Goal: Find specific page/section

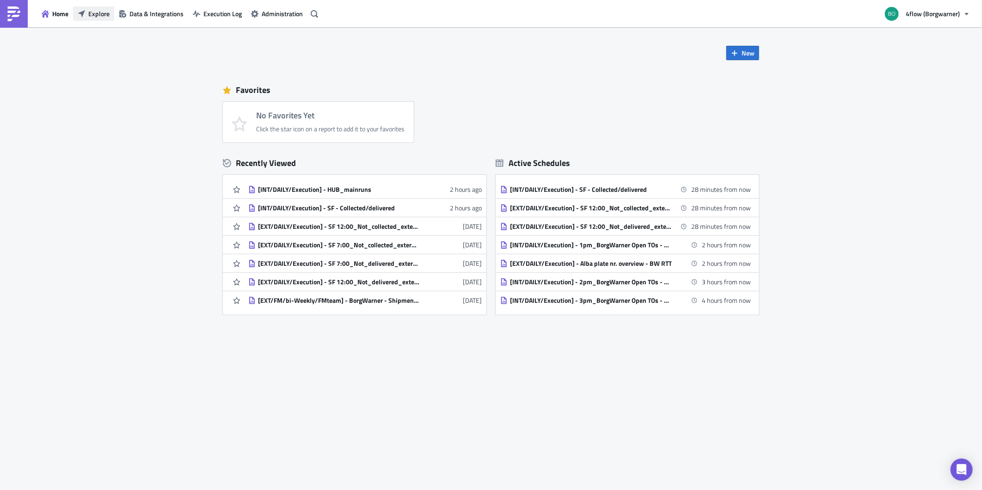
click at [99, 11] on span "Explore" at bounding box center [98, 14] width 21 height 10
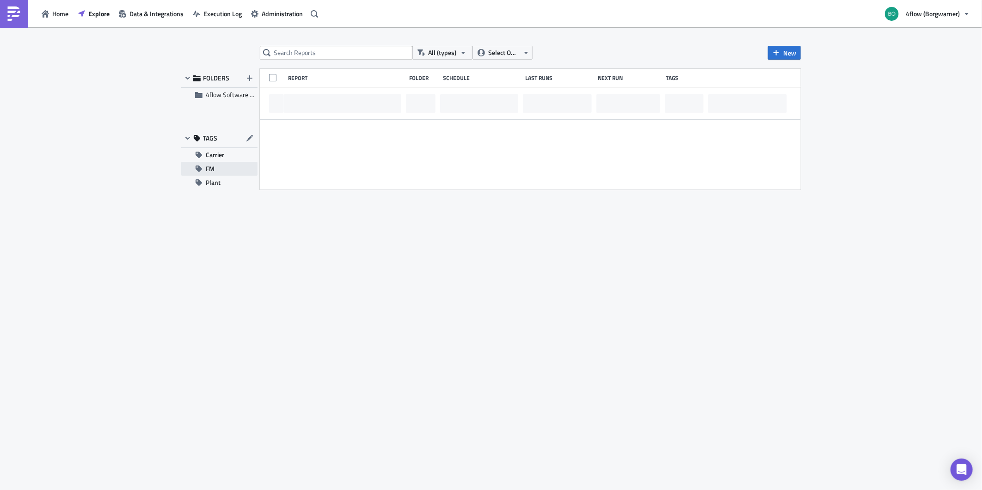
click at [207, 171] on span "FM" at bounding box center [210, 169] width 9 height 14
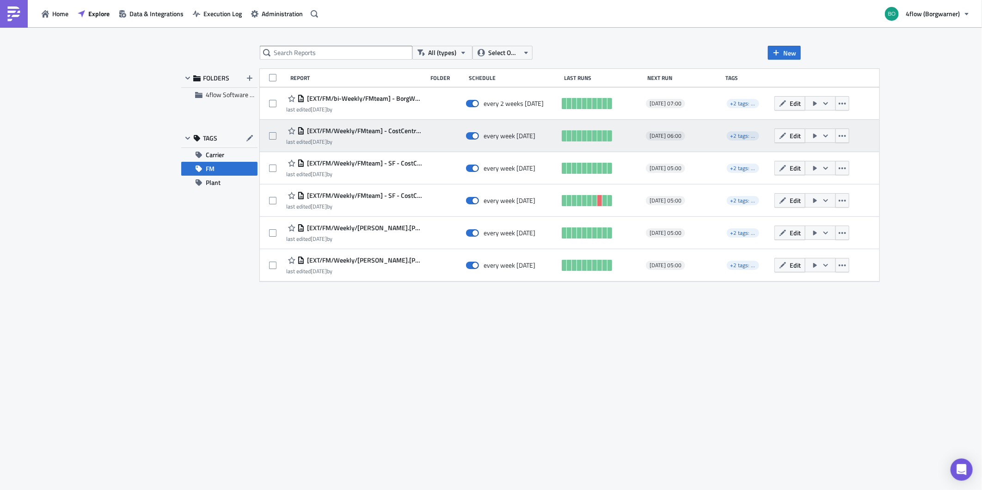
click at [394, 128] on span "[EXT/FM/Weekly/FMteam] - CostCentreReport_MARCIT" at bounding box center [364, 131] width 118 height 8
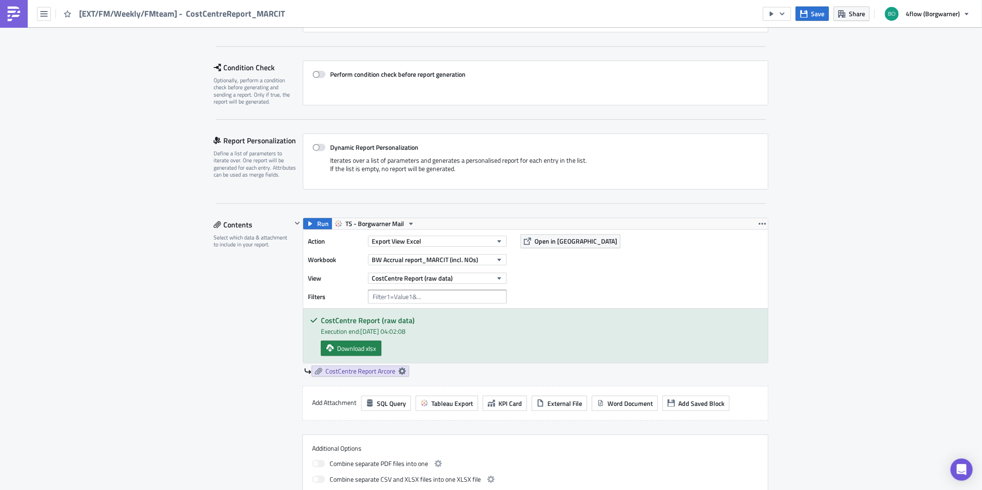
scroll to position [108, 0]
